Goal: Check status

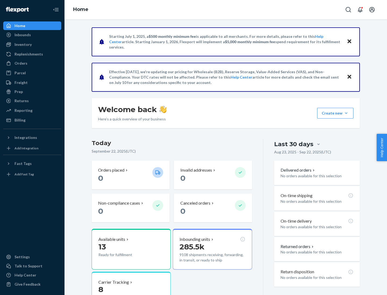
click at [346, 113] on button "Create new Create new inbound Create new order Create new product" at bounding box center [335, 113] width 36 height 11
click at [22, 35] on div "Inbounds" at bounding box center [22, 34] width 16 height 5
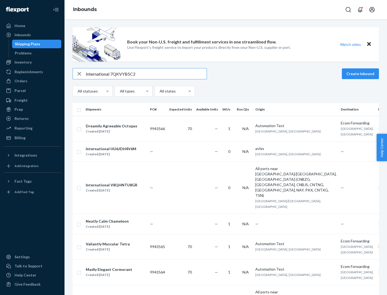
type input "International 7QKVYB5C29"
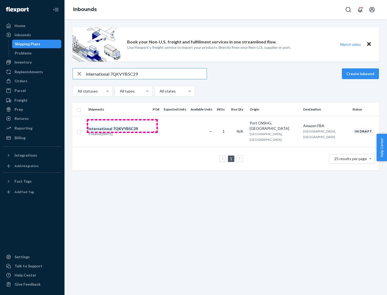
click at [122, 132] on div "Created [DATE]" at bounding box center [112, 134] width 49 height 5
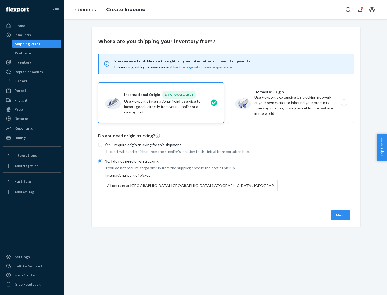
click at [340, 215] on button "Next" at bounding box center [340, 215] width 18 height 11
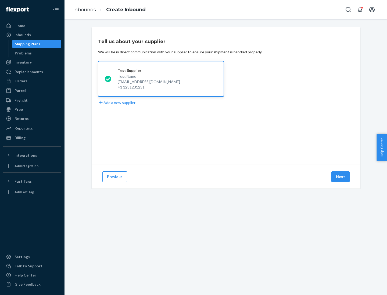
click at [340, 177] on button "Next" at bounding box center [340, 177] width 18 height 11
